Goal: Register for event/course

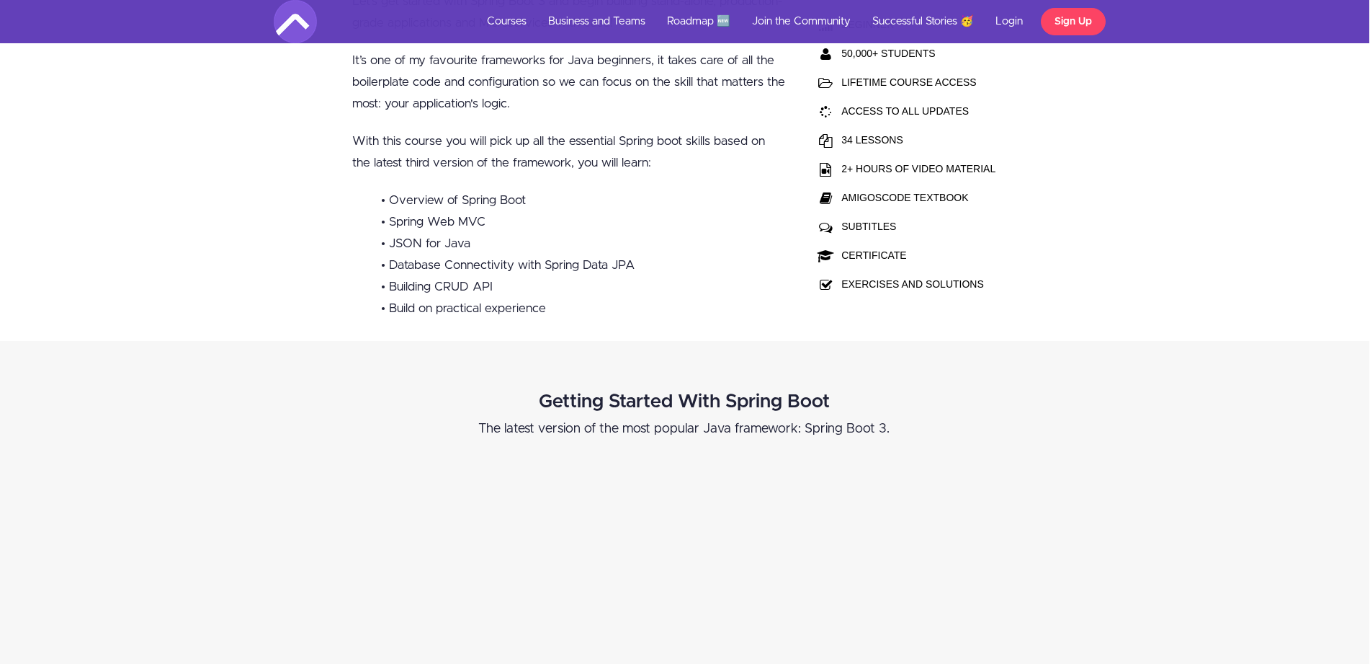
scroll to position [478, 1]
click at [647, 362] on div "Getting Started With Spring Boot ​The latest version of the most popular Java f…" at bounding box center [684, 673] width 1370 height 666
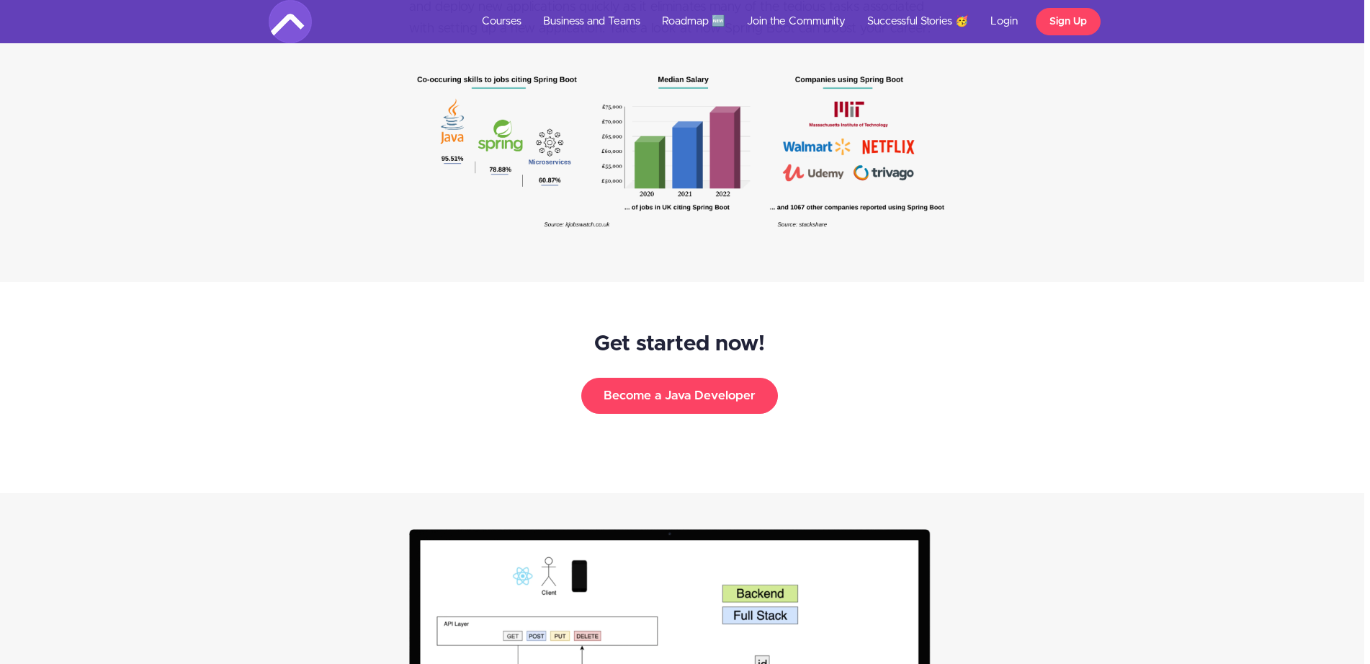
scroll to position [2138, 6]
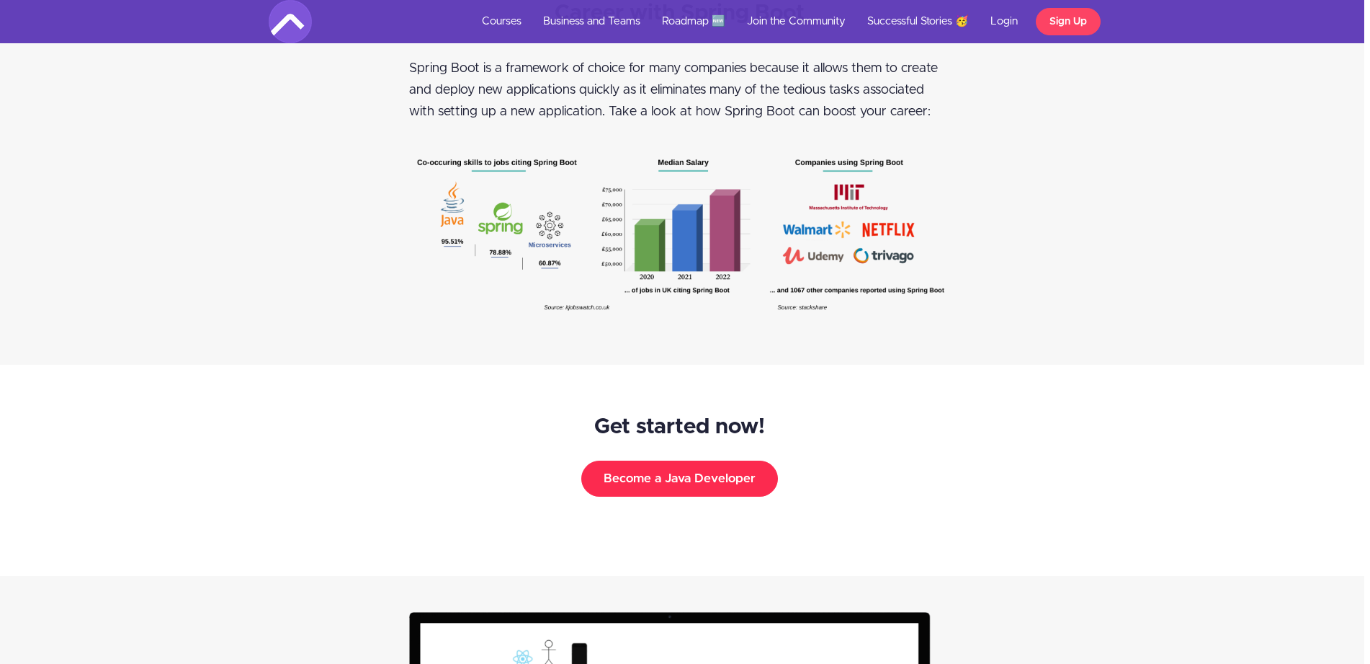
click at [639, 473] on button "Become a Java Developer" at bounding box center [679, 478] width 197 height 36
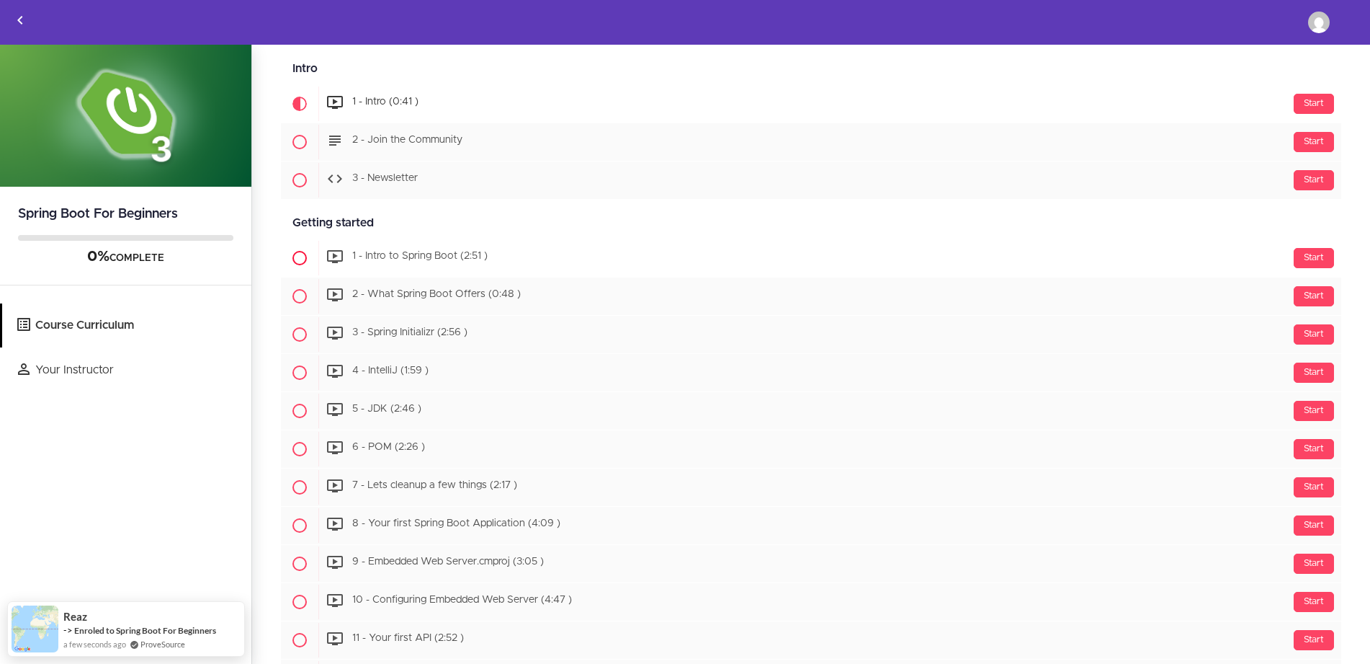
scroll to position [133, 0]
click at [440, 253] on span "1 - Intro to Spring Boot (2:51 )" at bounding box center [419, 256] width 135 height 10
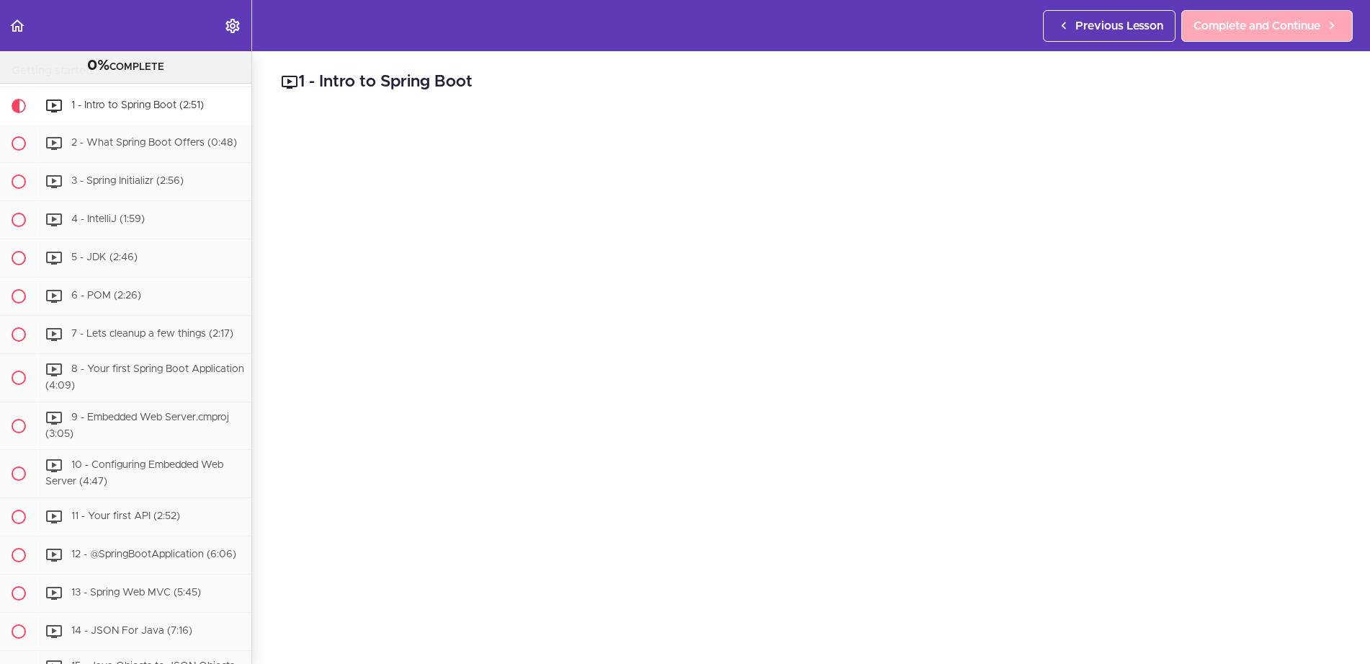
click at [1255, 11] on link "Complete and Continue" at bounding box center [1267, 26] width 171 height 32
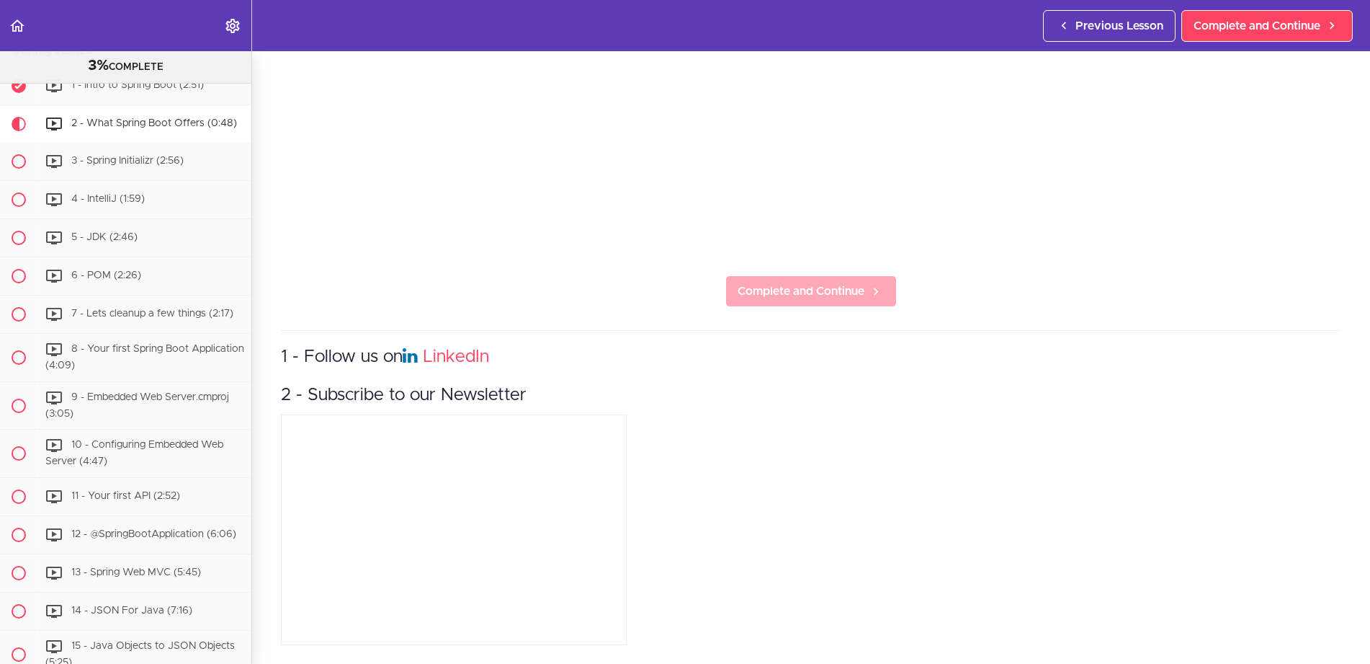
scroll to position [460, 0]
click at [852, 301] on link "Complete and Continue" at bounding box center [811, 291] width 171 height 32
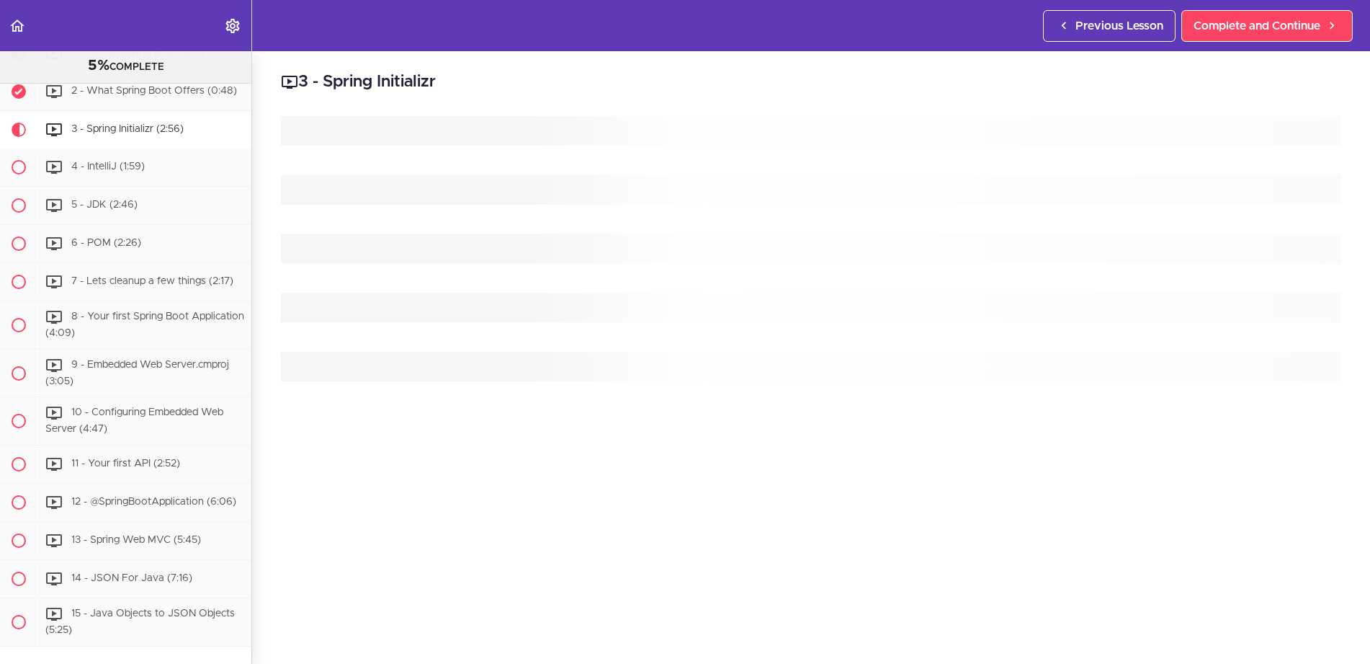
scroll to position [315, 0]
